Goal: Task Accomplishment & Management: Manage account settings

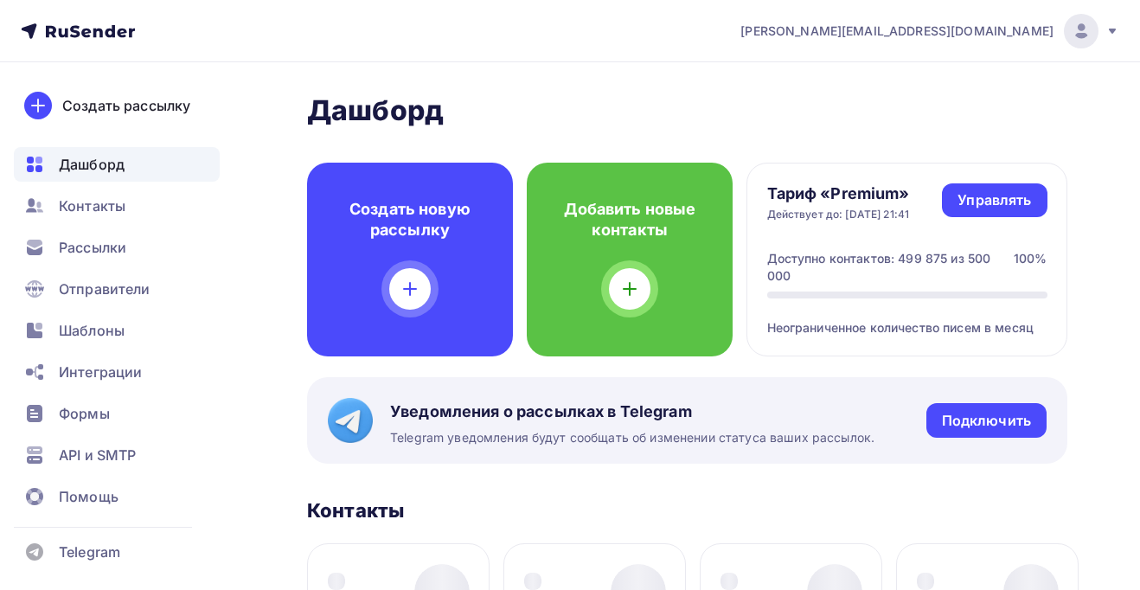
click at [1096, 29] on div at bounding box center [1081, 31] width 35 height 35
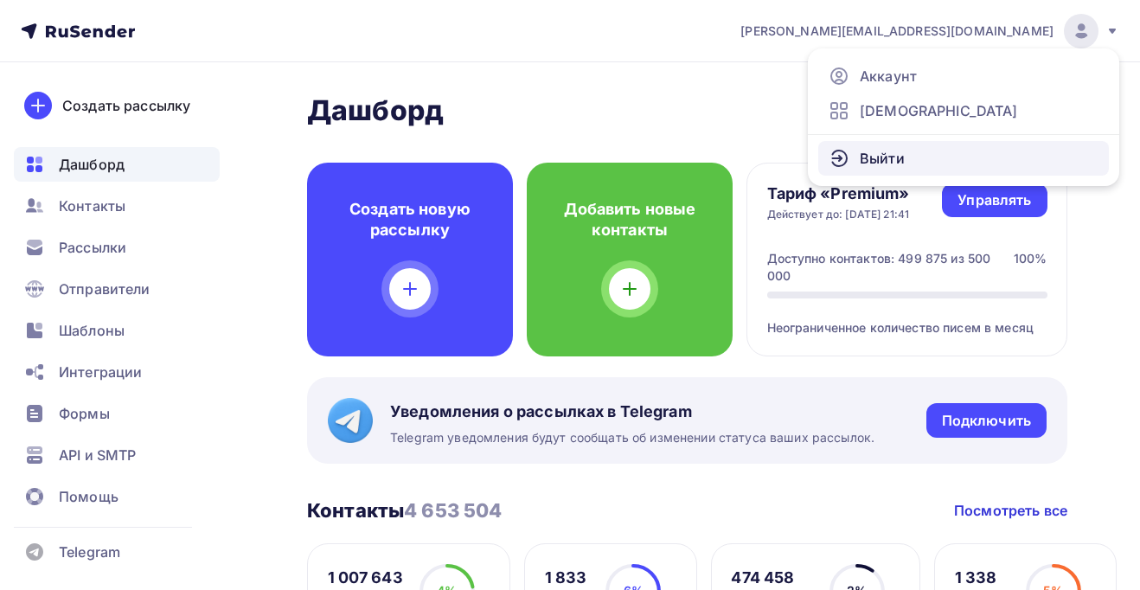
click at [930, 150] on link "Выйти" at bounding box center [963, 158] width 291 height 35
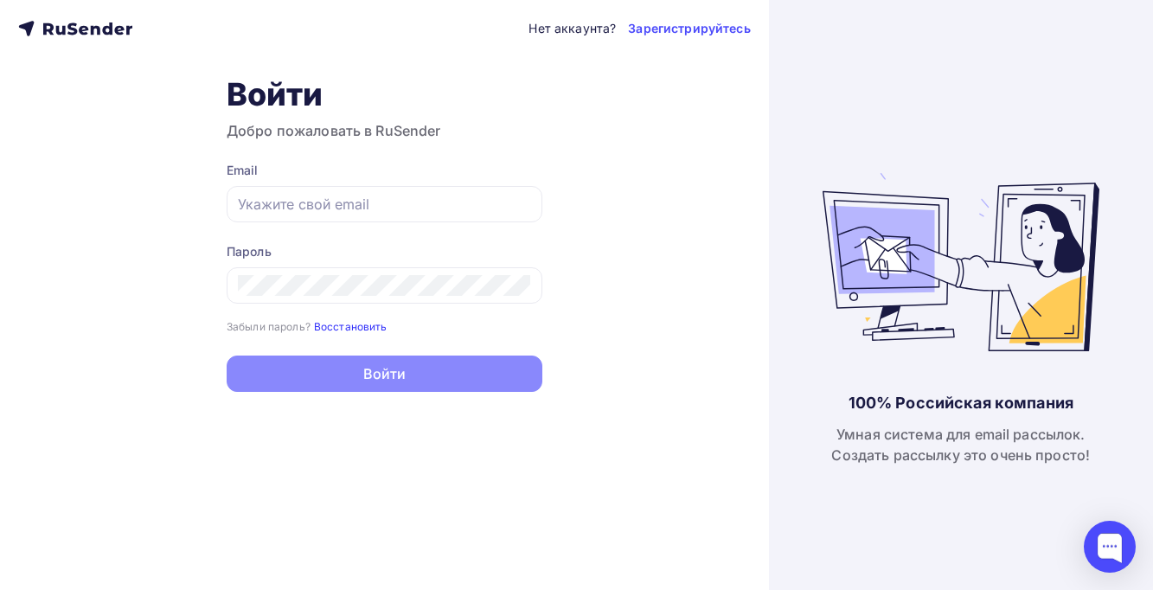
click at [338, 325] on small "Восстановить" at bounding box center [350, 326] width 73 height 13
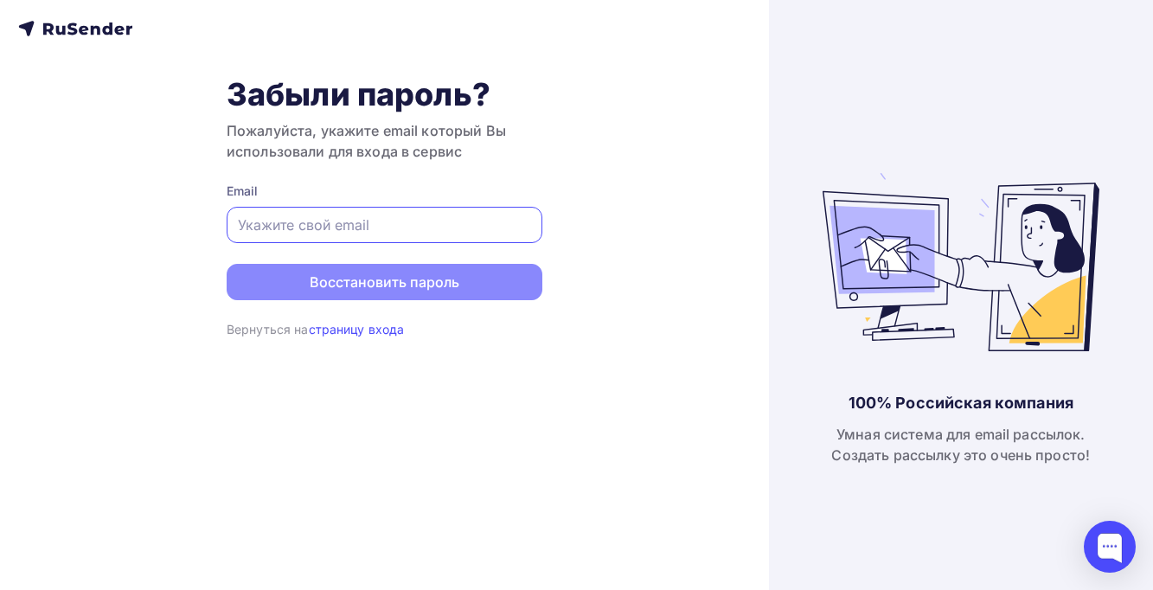
click at [341, 228] on input "text" at bounding box center [384, 224] width 293 height 21
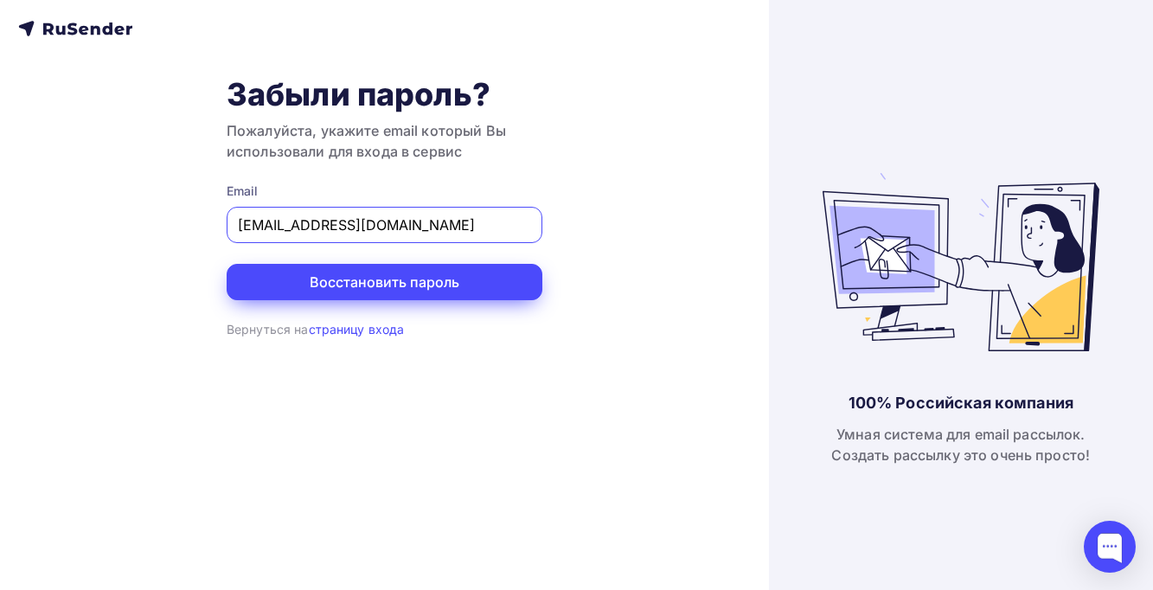
type input "hell-oleg@ya.ru"
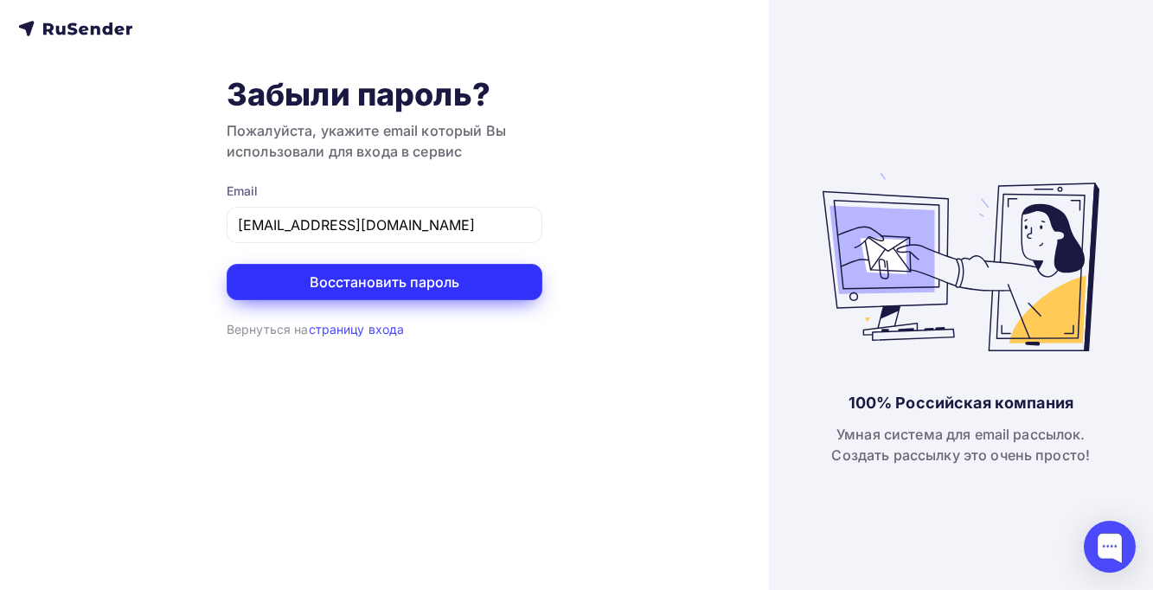
click at [228, 275] on button "Восстановить пароль" at bounding box center [385, 282] width 316 height 36
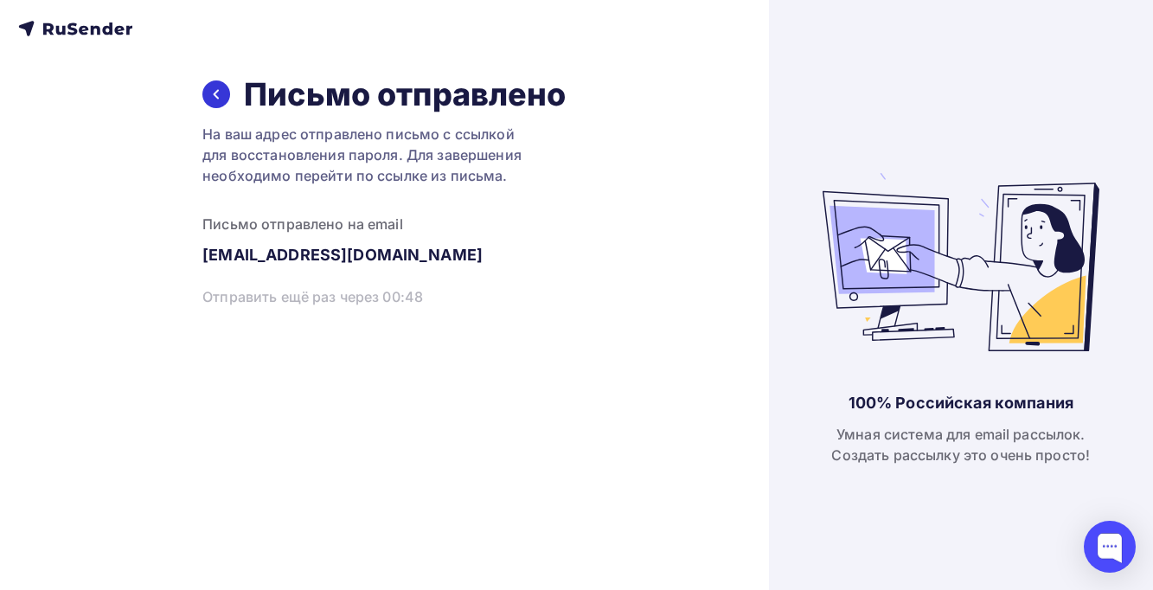
click at [211, 100] on icon at bounding box center [216, 94] width 14 height 14
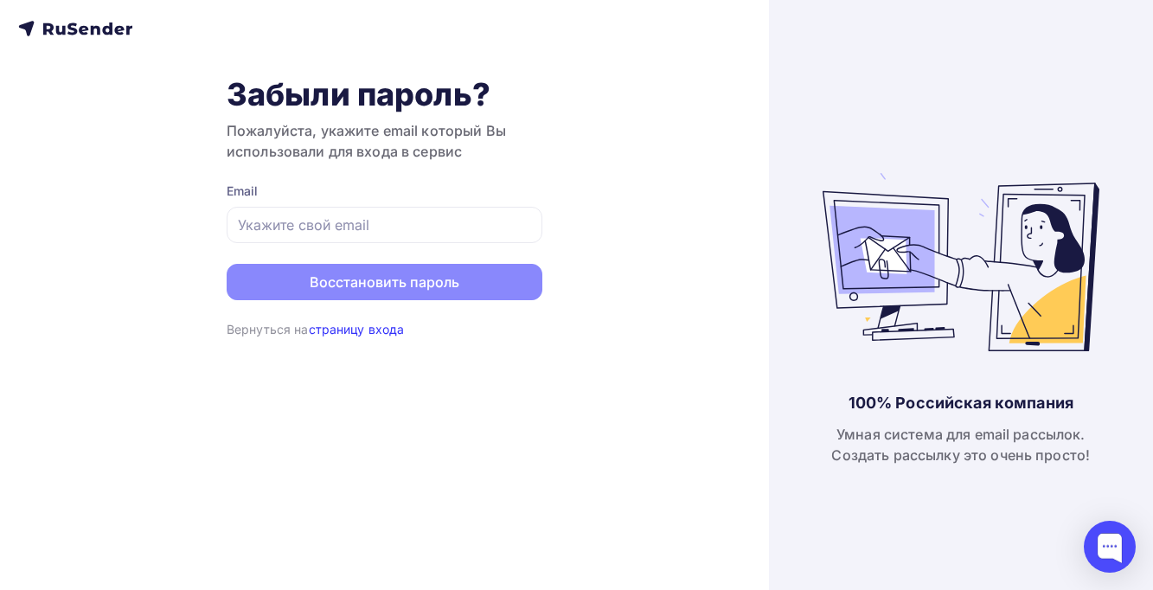
click at [344, 325] on link "страницу входа" at bounding box center [357, 329] width 96 height 15
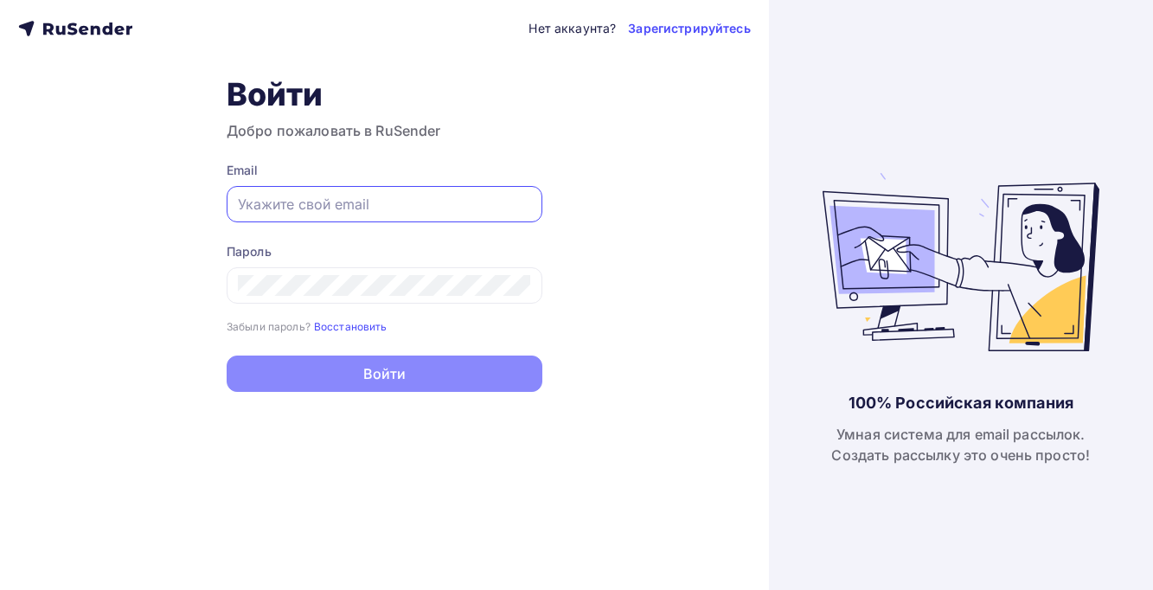
click at [340, 207] on input "text" at bounding box center [384, 204] width 293 height 21
type input "[PERSON_NAME][EMAIL_ADDRESS][DOMAIN_NAME]"
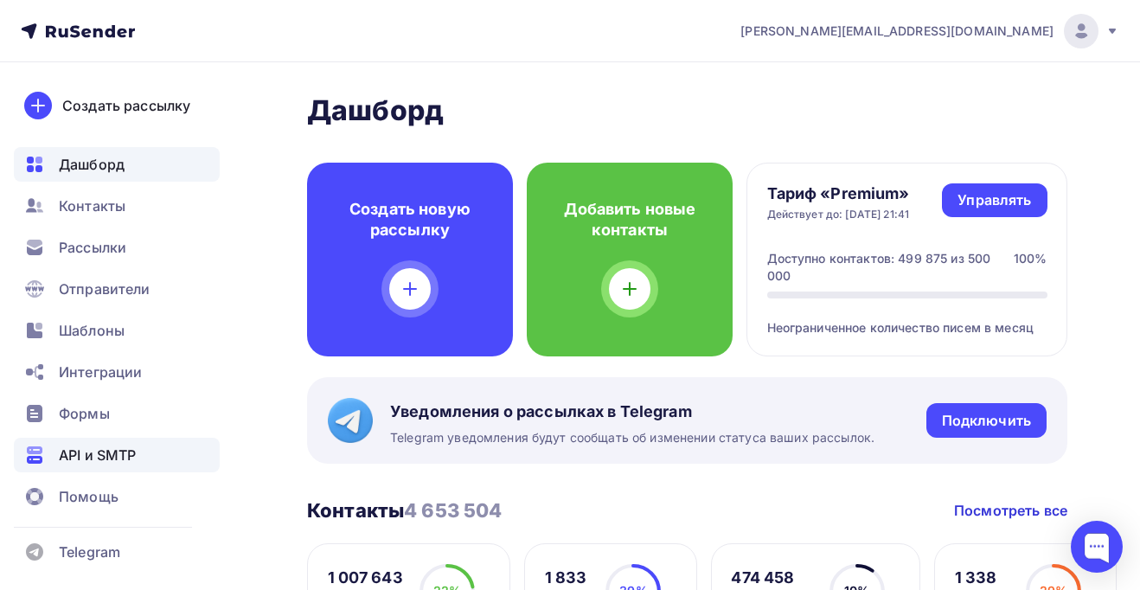
click at [81, 451] on span "API и SMTP" at bounding box center [97, 454] width 77 height 21
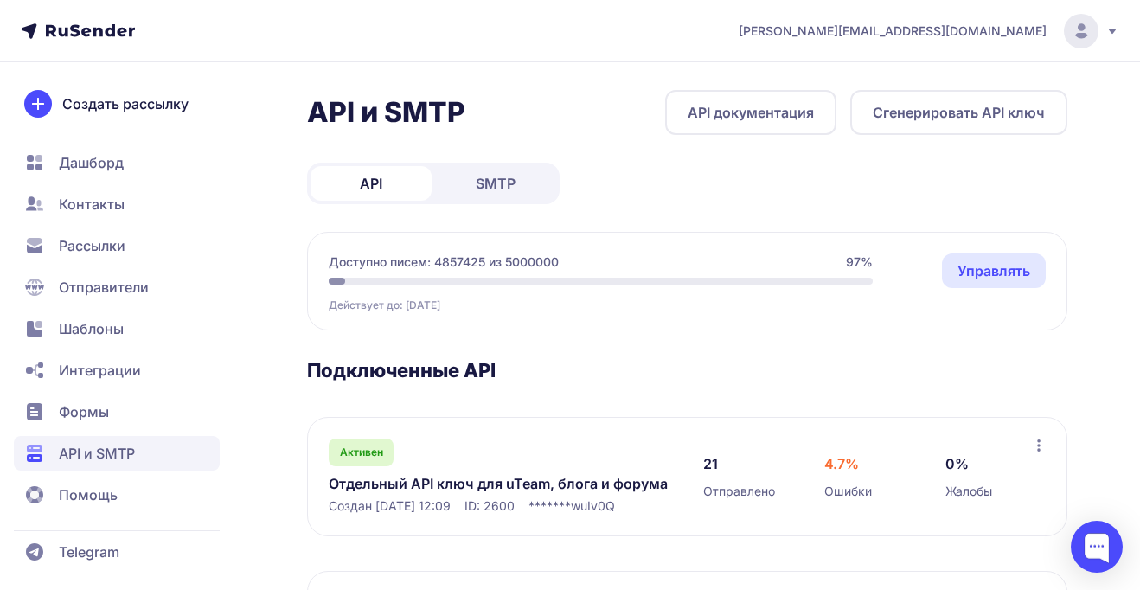
click at [499, 182] on span "SMTP" at bounding box center [496, 183] width 40 height 21
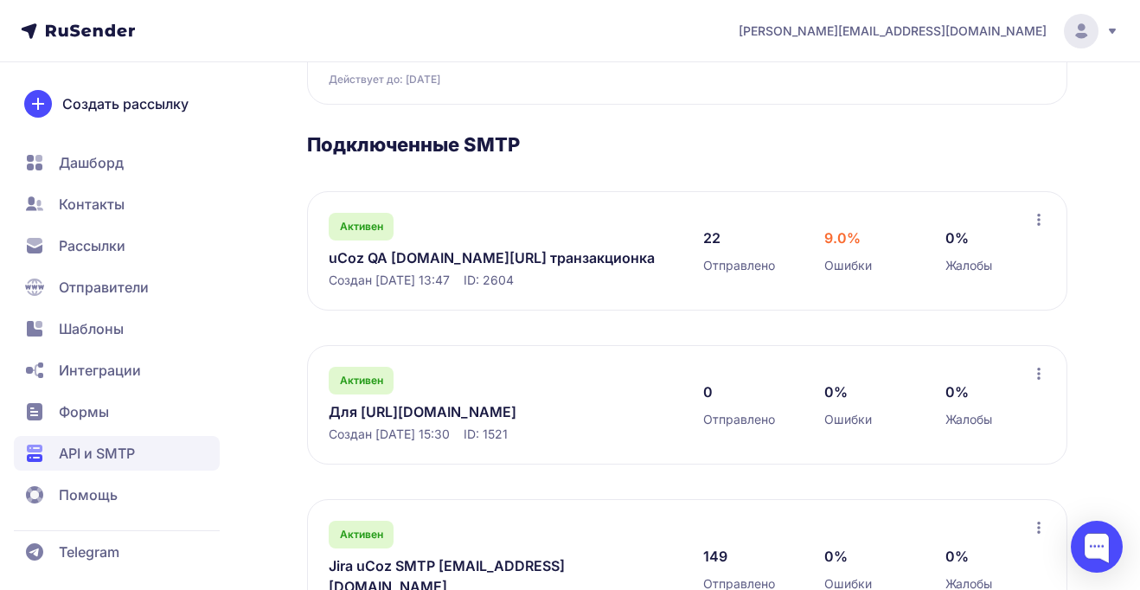
scroll to position [298, 0]
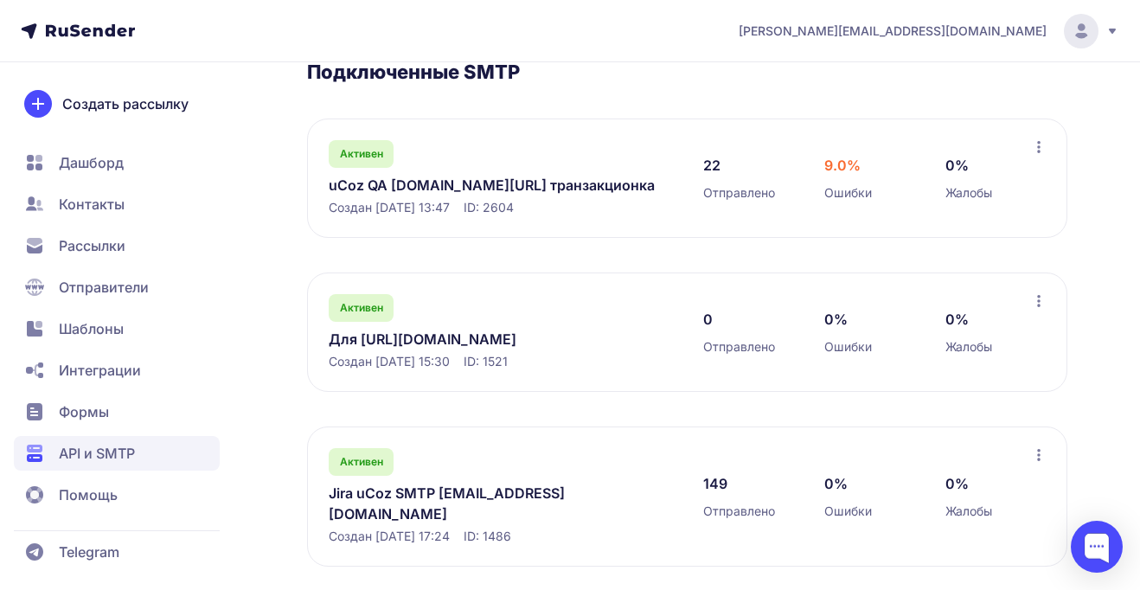
click at [425, 494] on link "Jira uCoz SMTP [EMAIL_ADDRESS][DOMAIN_NAME]" at bounding box center [499, 503] width 340 height 42
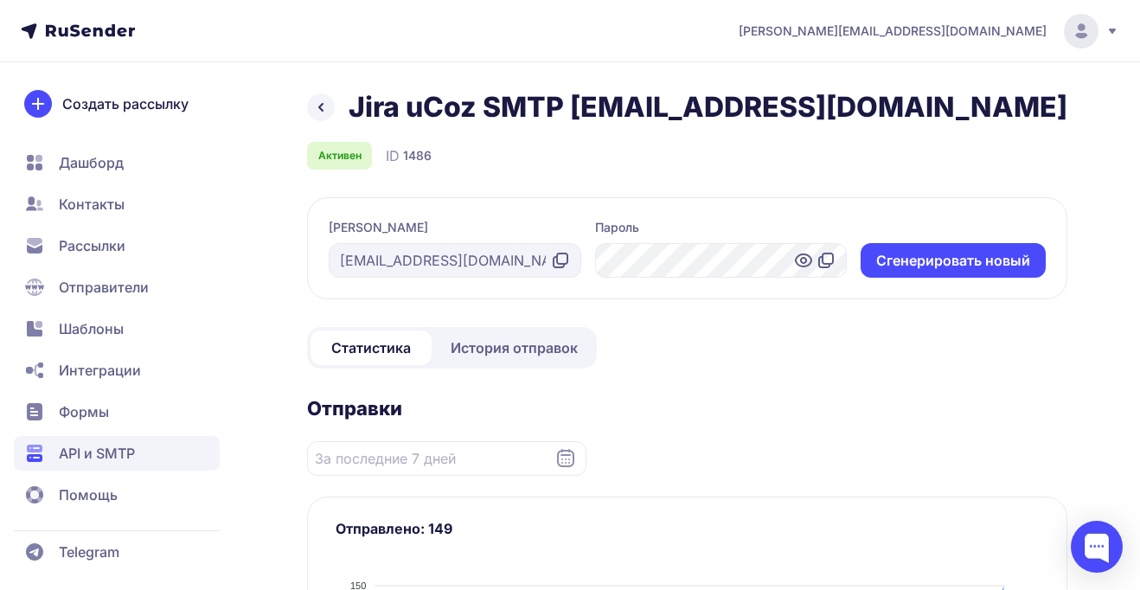
click at [515, 344] on span "История отправок" at bounding box center [514, 347] width 127 height 21
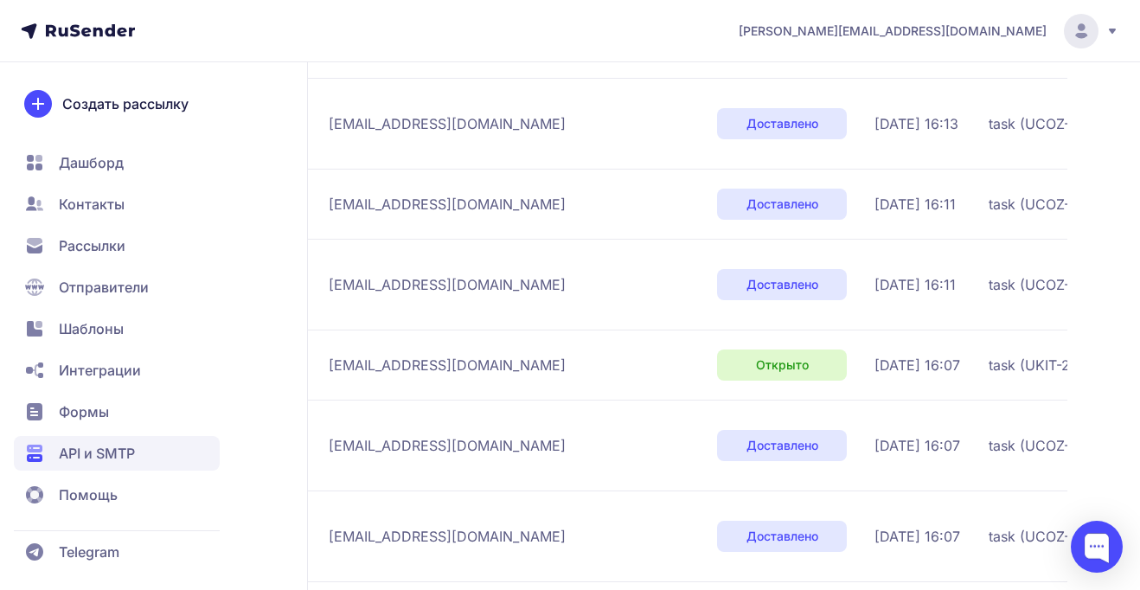
click at [396, 356] on div "[EMAIL_ADDRESS][DOMAIN_NAME]" at bounding box center [516, 365] width 374 height 28
click at [388, 355] on span "[EMAIL_ADDRESS][DOMAIN_NAME]" at bounding box center [447, 365] width 237 height 21
copy div "[EMAIL_ADDRESS][DOMAIN_NAME]"
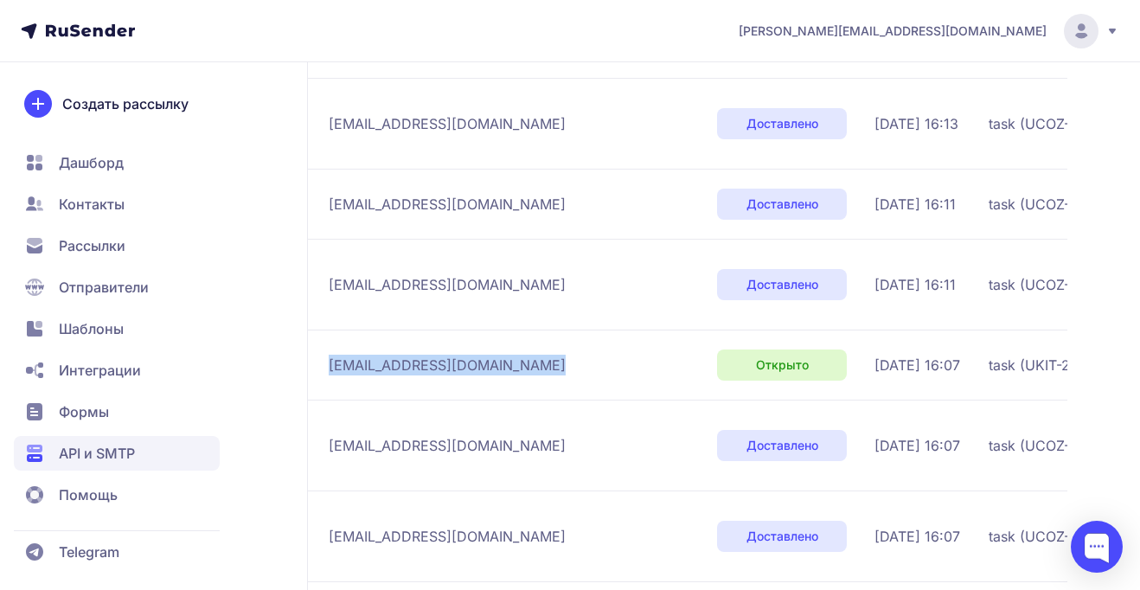
click at [407, 355] on span "[EMAIL_ADDRESS][DOMAIN_NAME]" at bounding box center [447, 365] width 237 height 21
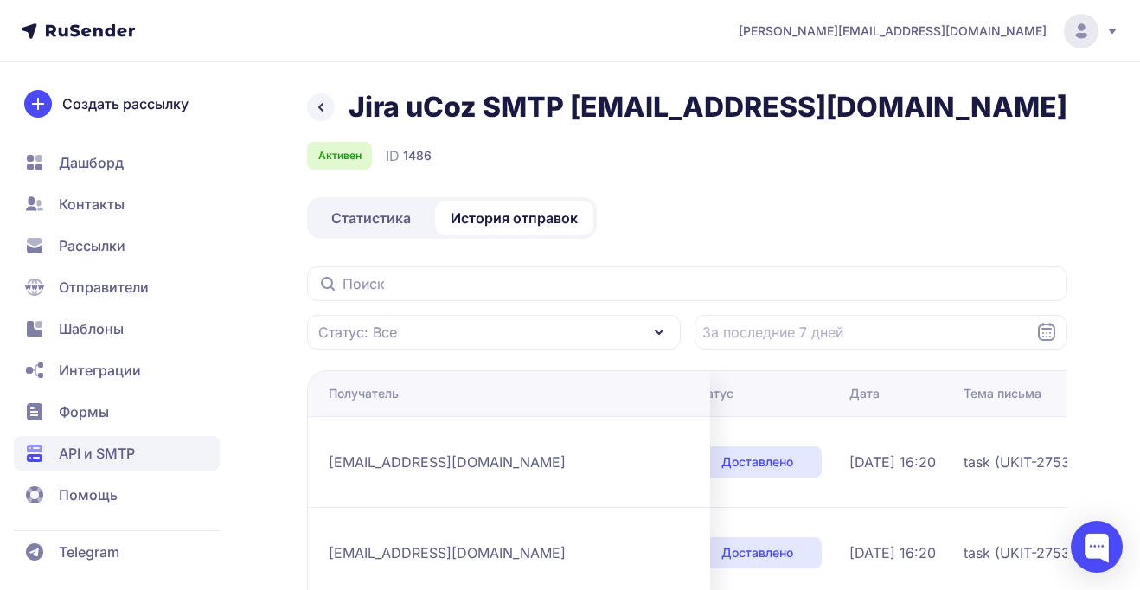
click at [317, 107] on icon at bounding box center [320, 107] width 21 height 21
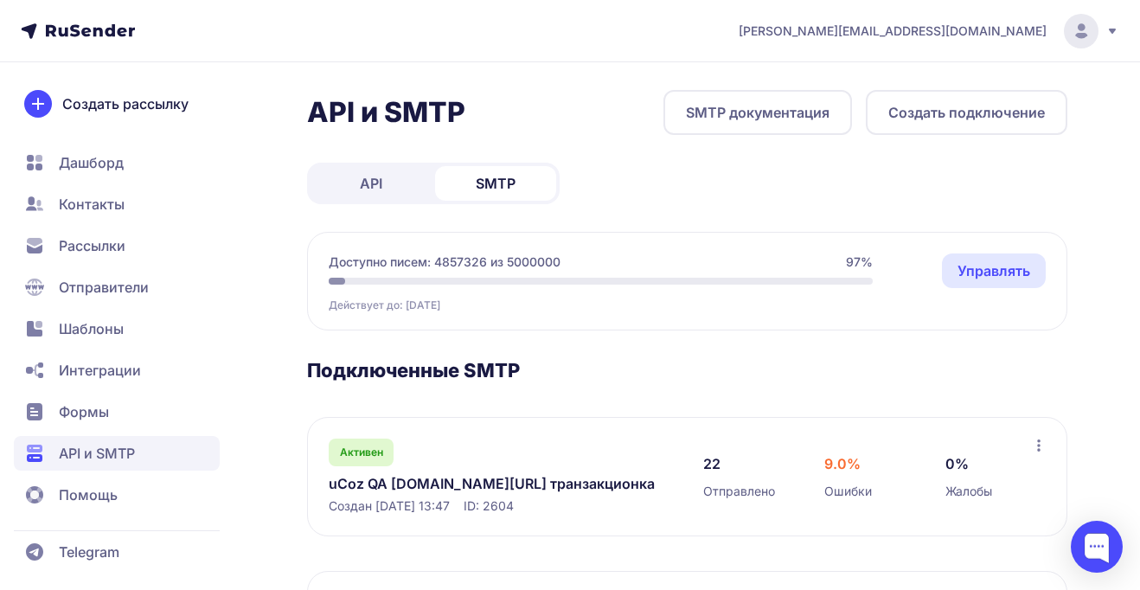
scroll to position [298, 0]
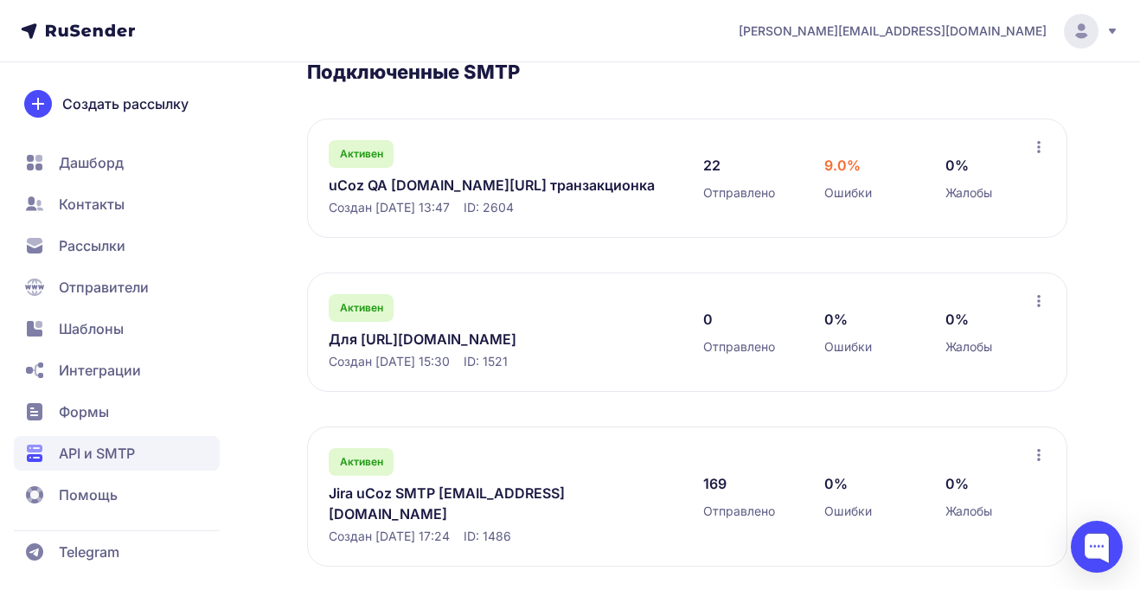
click at [412, 492] on link "Jira uCoz SMTP [EMAIL_ADDRESS][DOMAIN_NAME]" at bounding box center [499, 503] width 340 height 42
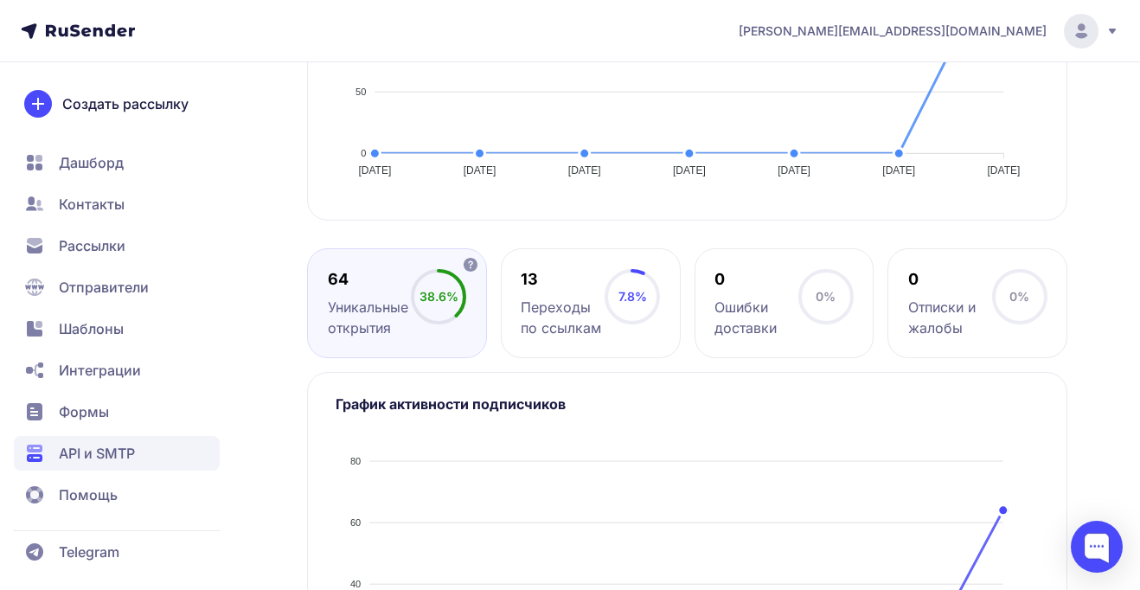
scroll to position [655, 0]
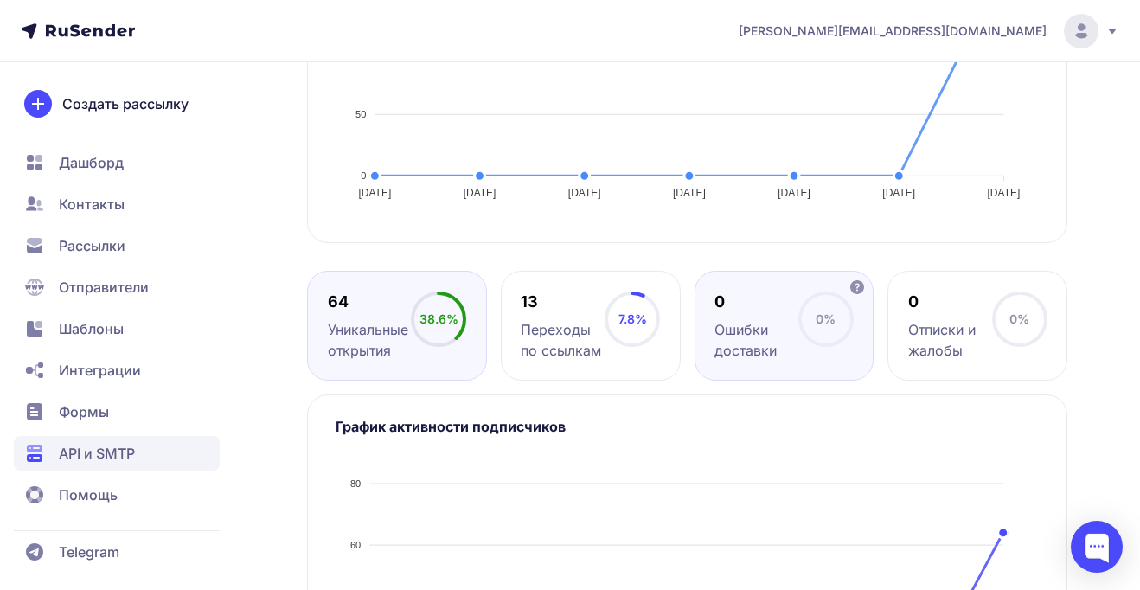
click at [777, 337] on div "Ошибки доставки" at bounding box center [756, 340] width 84 height 42
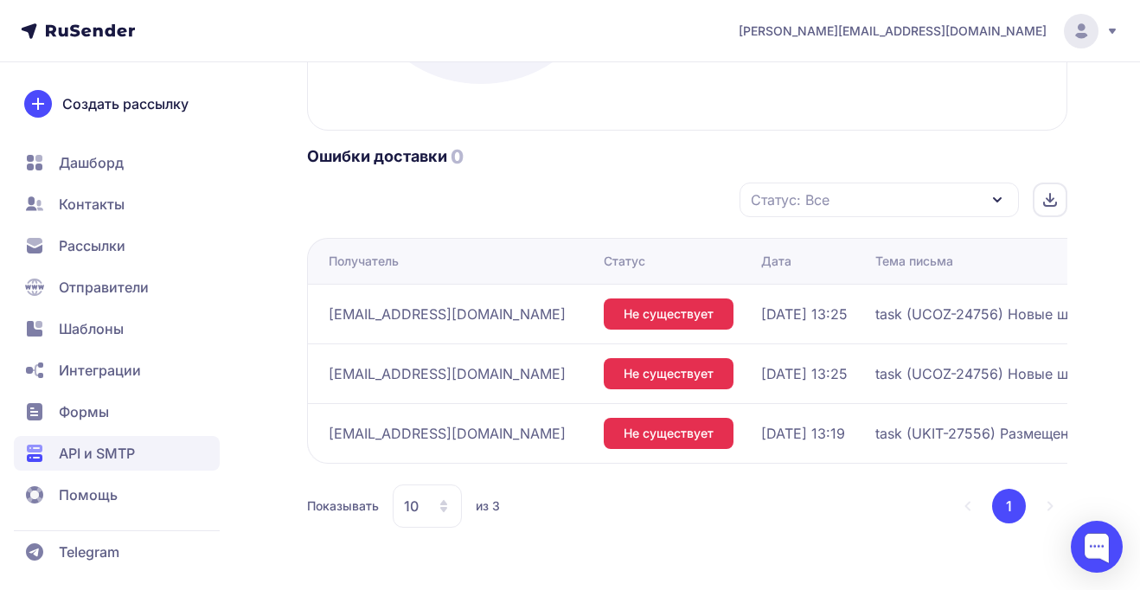
scroll to position [1265, 0]
